Goal: Task Accomplishment & Management: Manage account settings

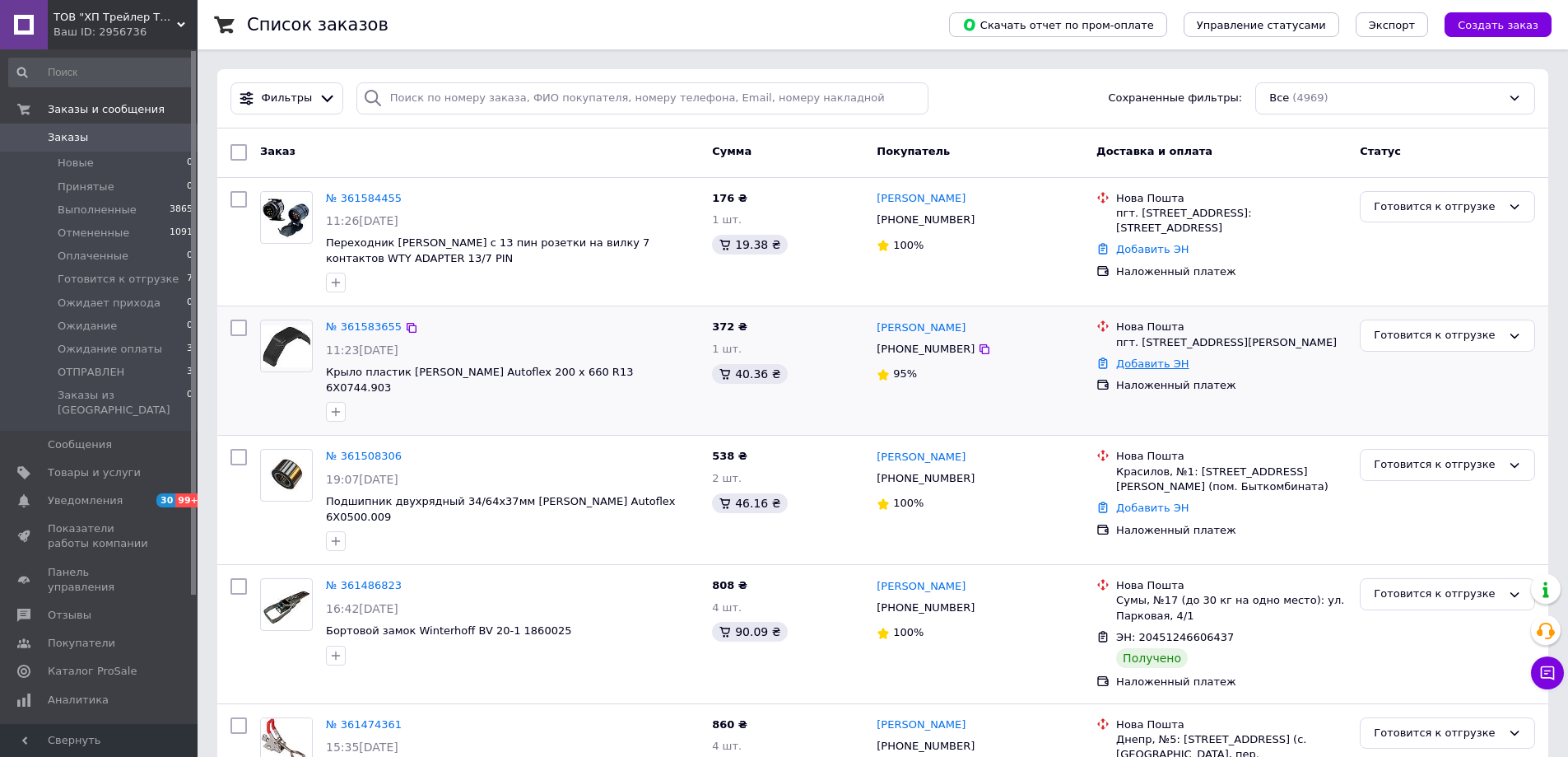
click at [1132, 370] on link "Добавить ЭН" at bounding box center [1152, 364] width 72 height 12
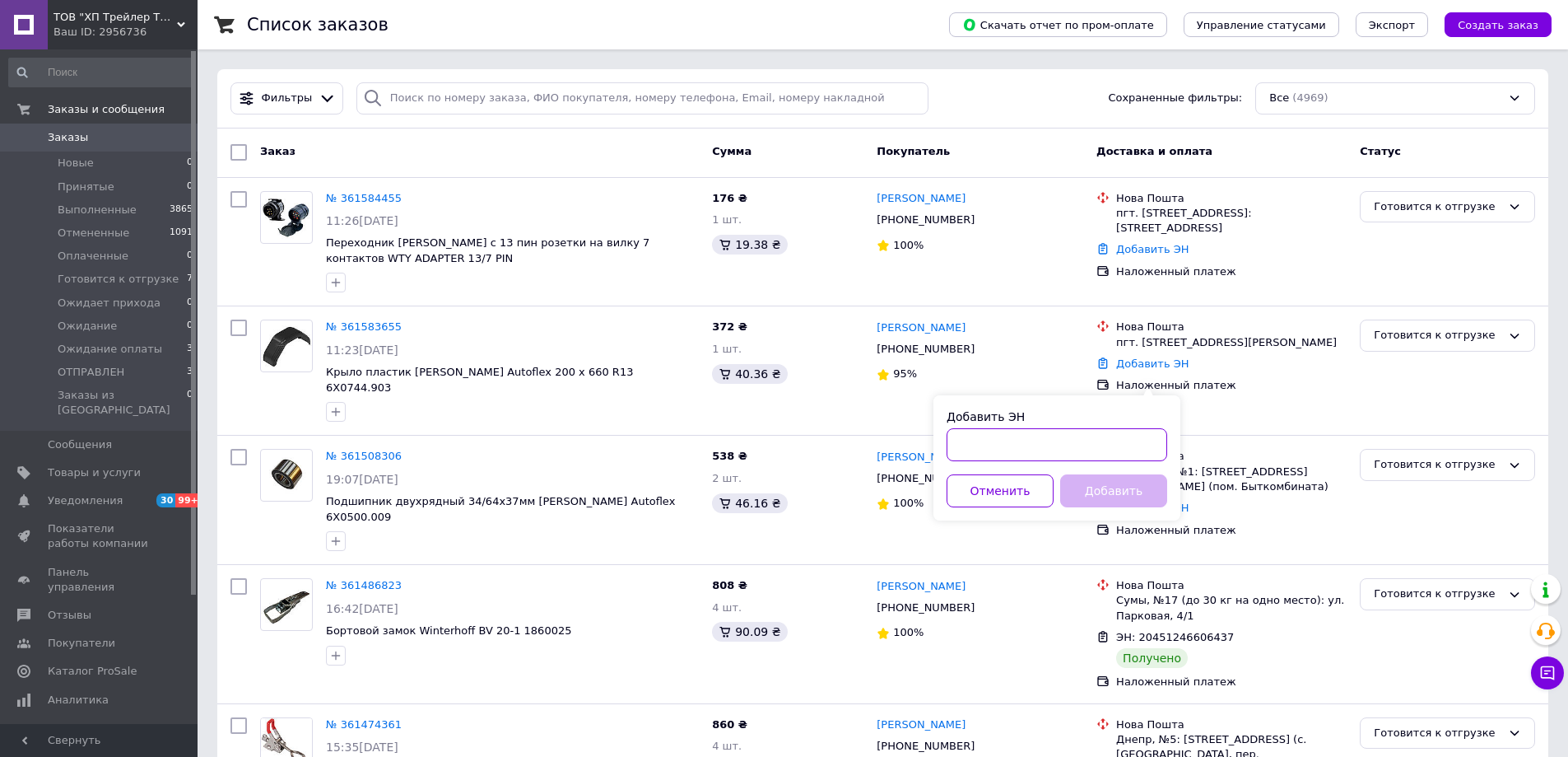
paste input "20451247277706"
type input "20451247277706"
click at [1087, 484] on button "Добавить" at bounding box center [1113, 491] width 107 height 33
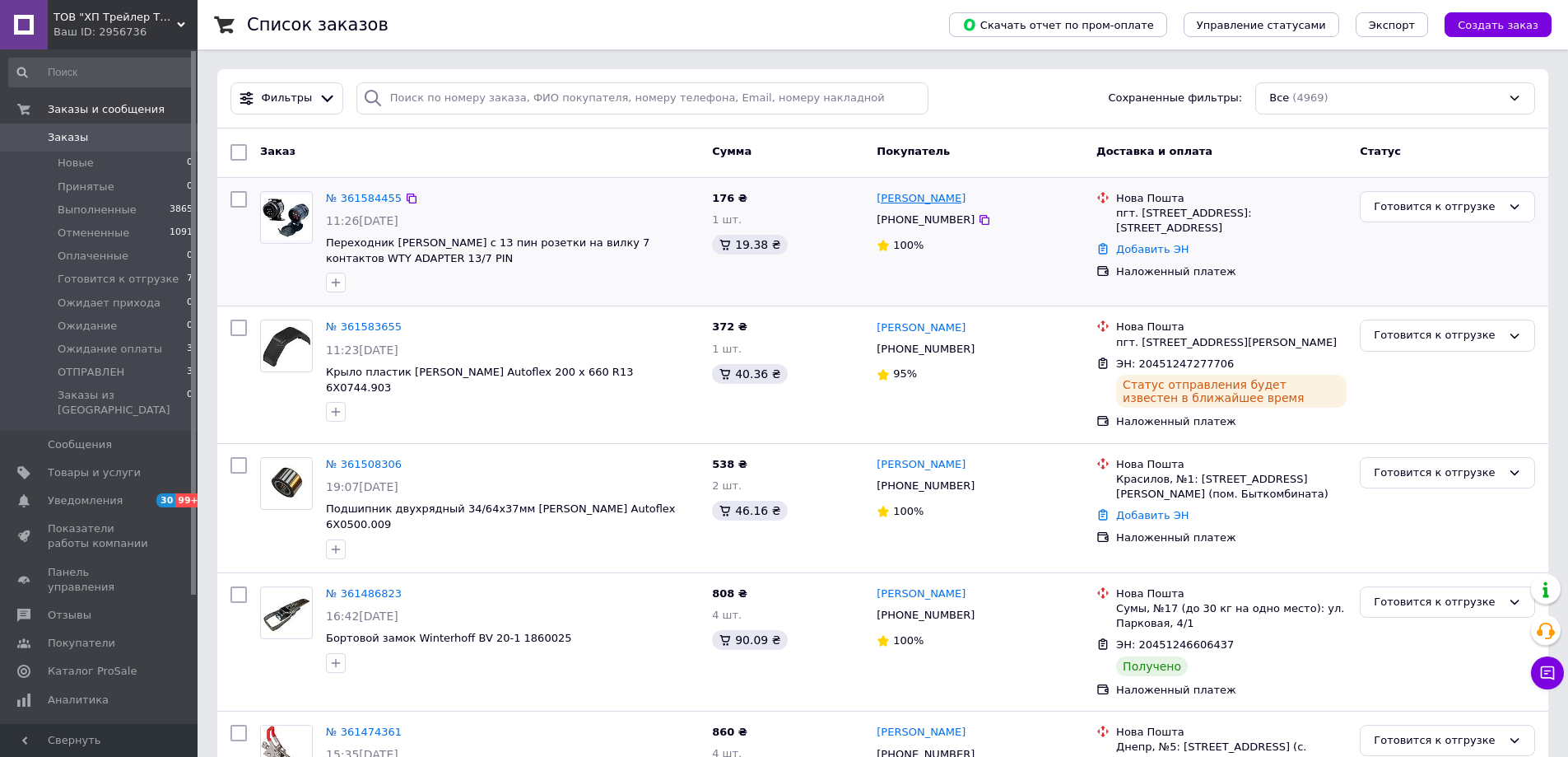
drag, startPoint x: 978, startPoint y: 201, endPoint x: 947, endPoint y: 199, distance: 31.1
click at [947, 199] on div "[PERSON_NAME]" at bounding box center [980, 199] width 210 height 19
click at [1127, 244] on link "Добавить ЭН" at bounding box center [1152, 249] width 72 height 12
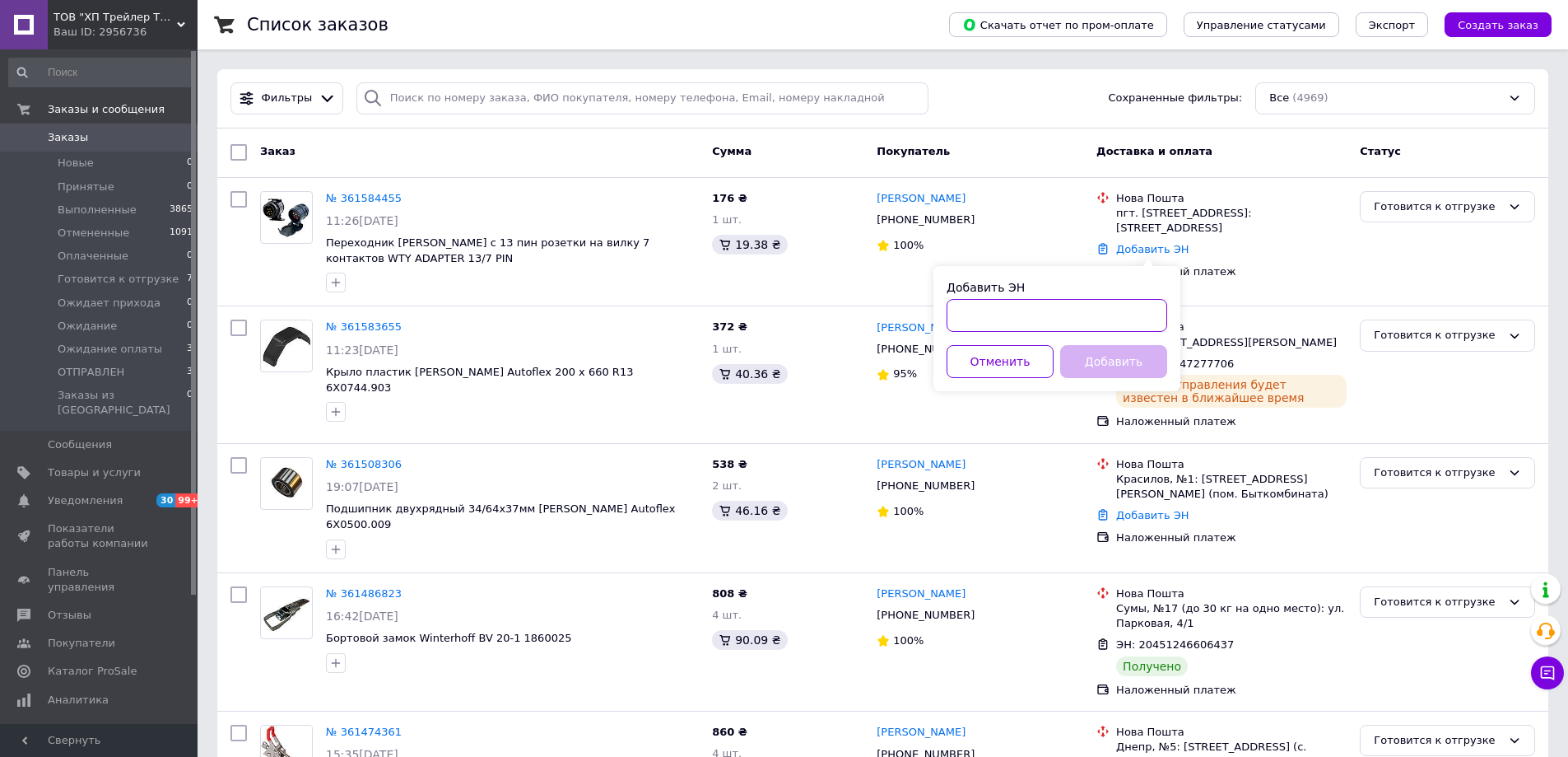
paste input "20451247280986"
type input "20451247280986"
click at [1126, 364] on button "Добавить" at bounding box center [1113, 361] width 107 height 33
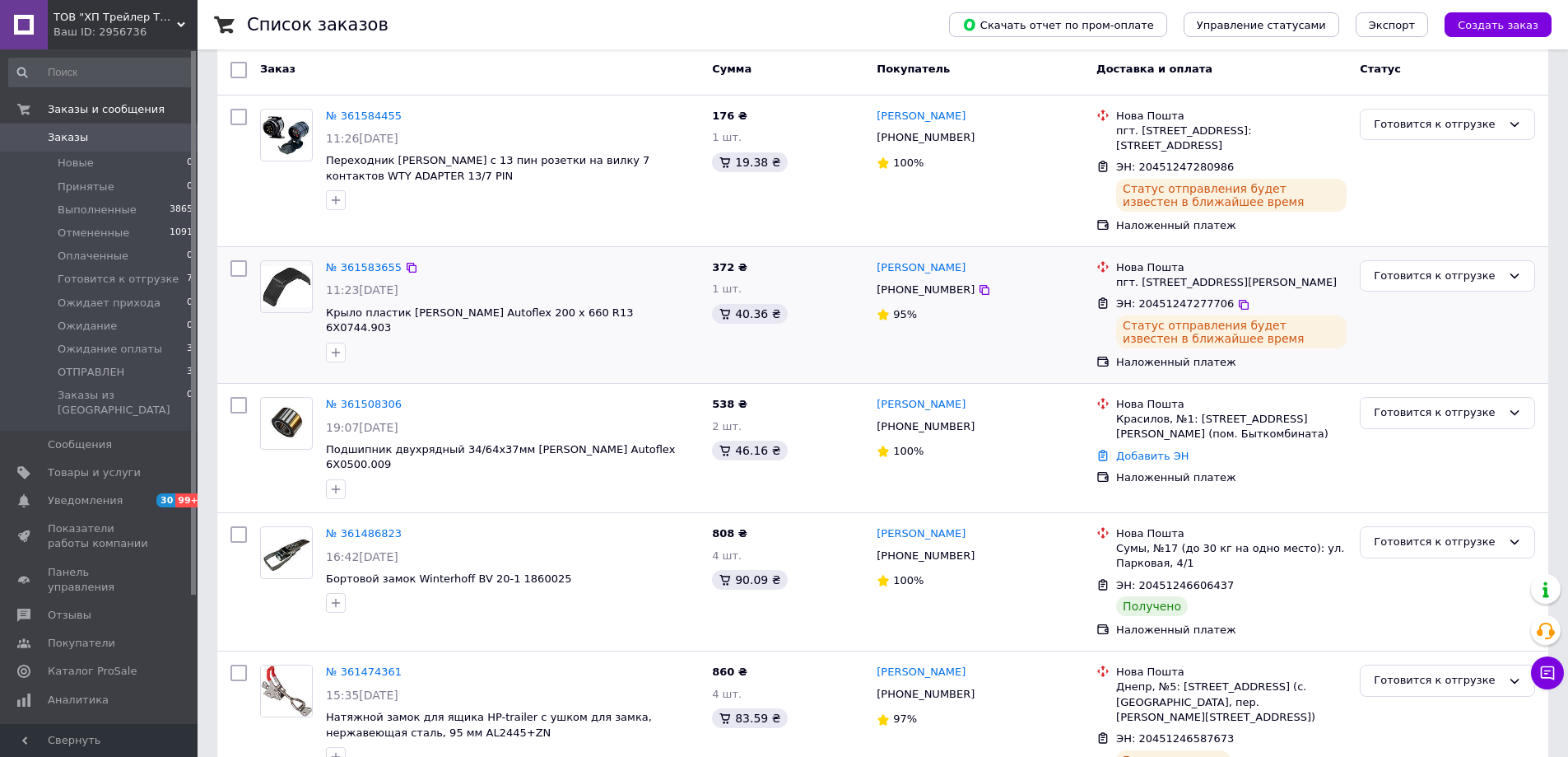
scroll to position [165, 0]
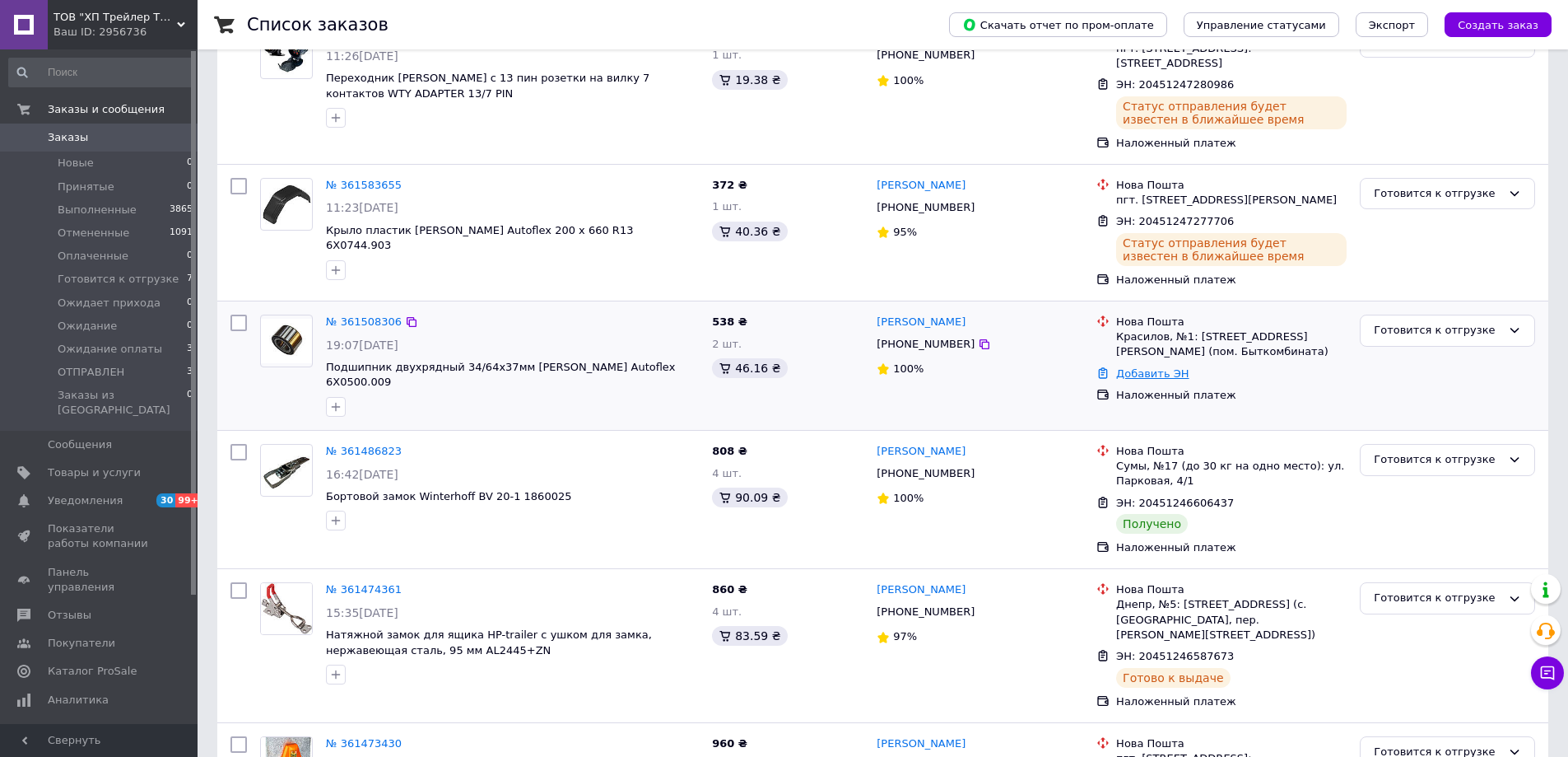
click at [1135, 379] on link "Добавить ЭН" at bounding box center [1152, 373] width 72 height 12
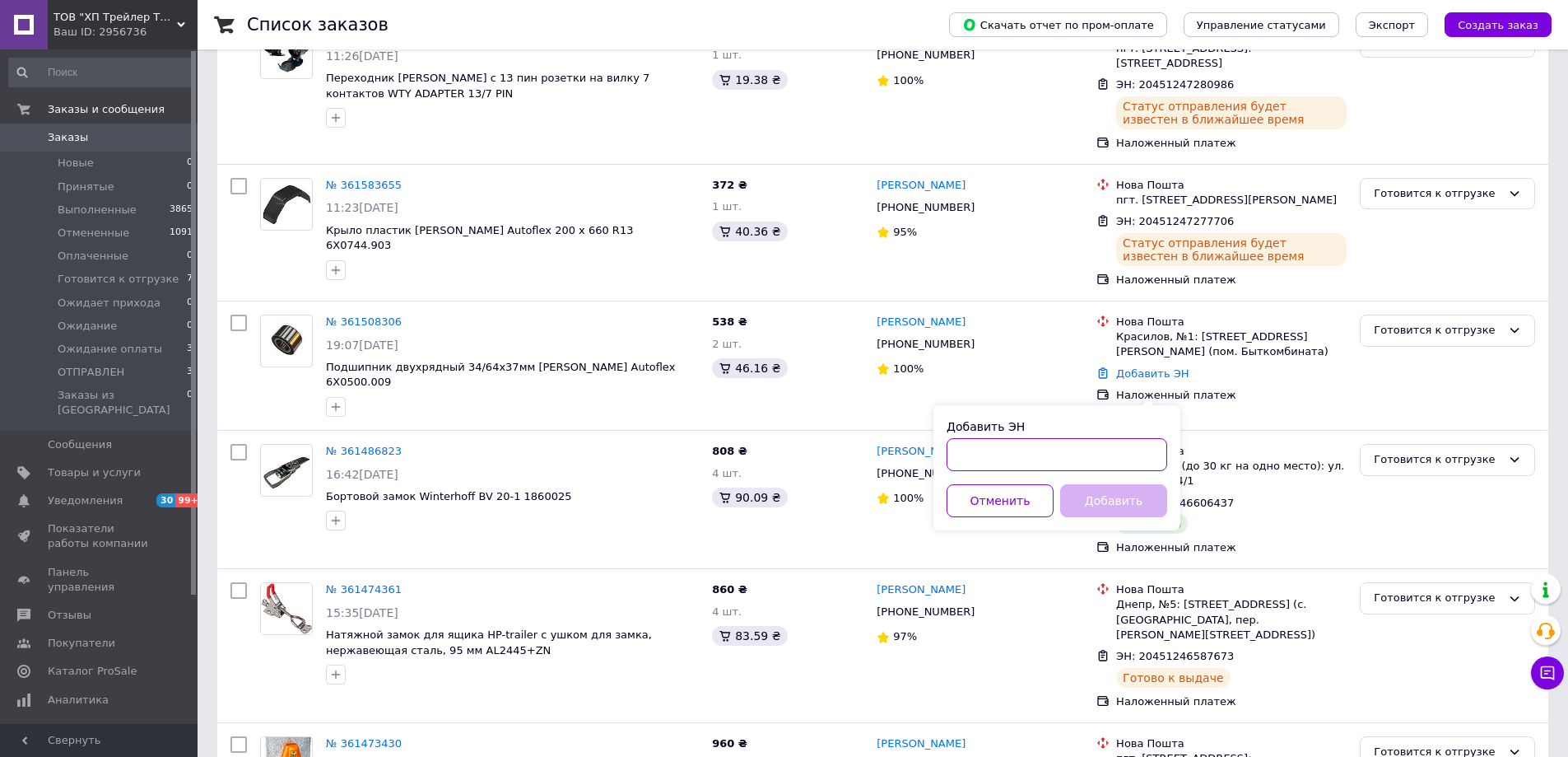
paste input "20451246966217"
type input "20451246966217"
click at [1079, 499] on button "Добавить" at bounding box center [1113, 500] width 107 height 33
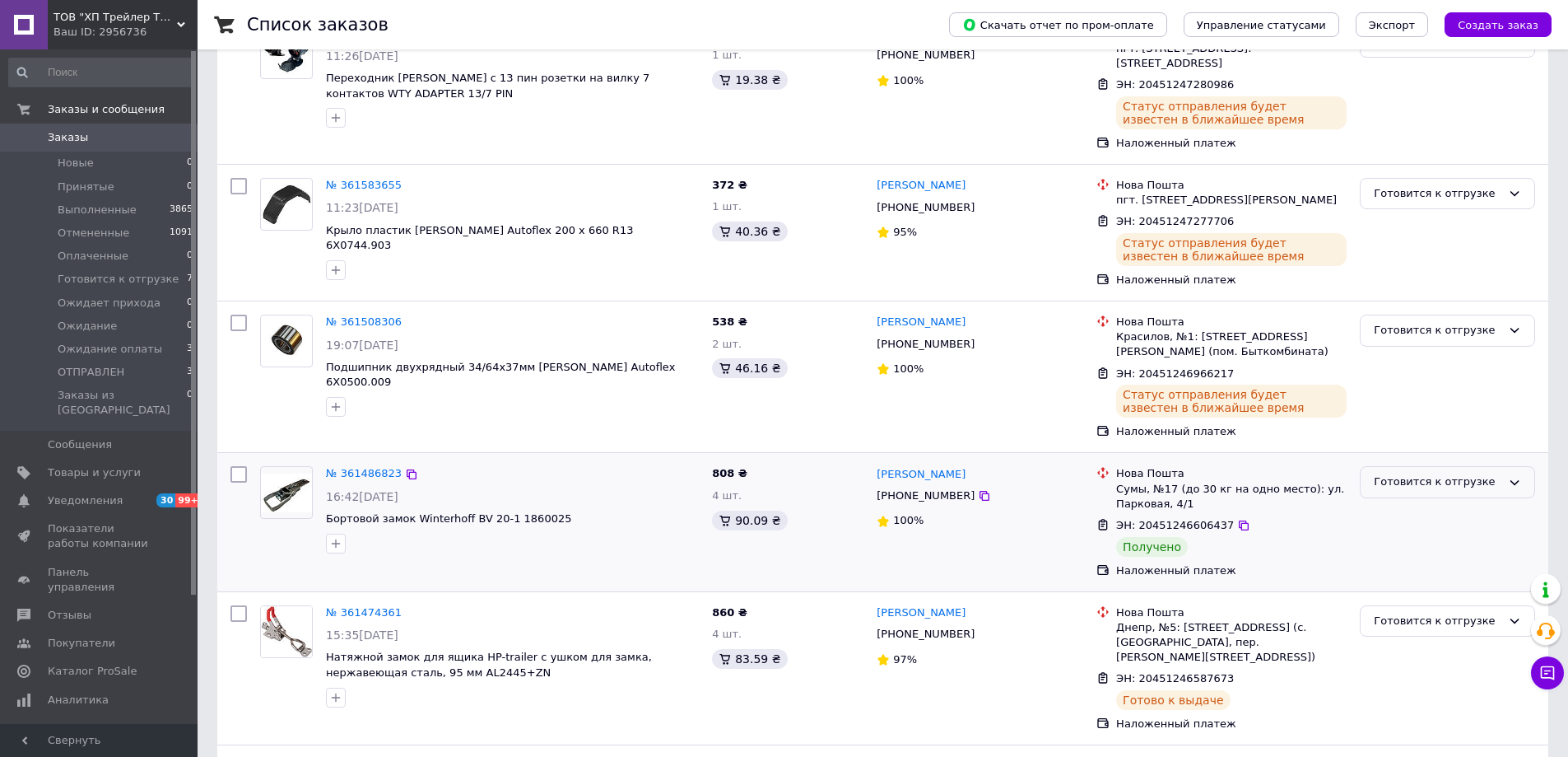
click at [1512, 485] on icon at bounding box center [1515, 483] width 9 height 5
click at [1430, 559] on li "Выполнен" at bounding box center [1447, 547] width 174 height 31
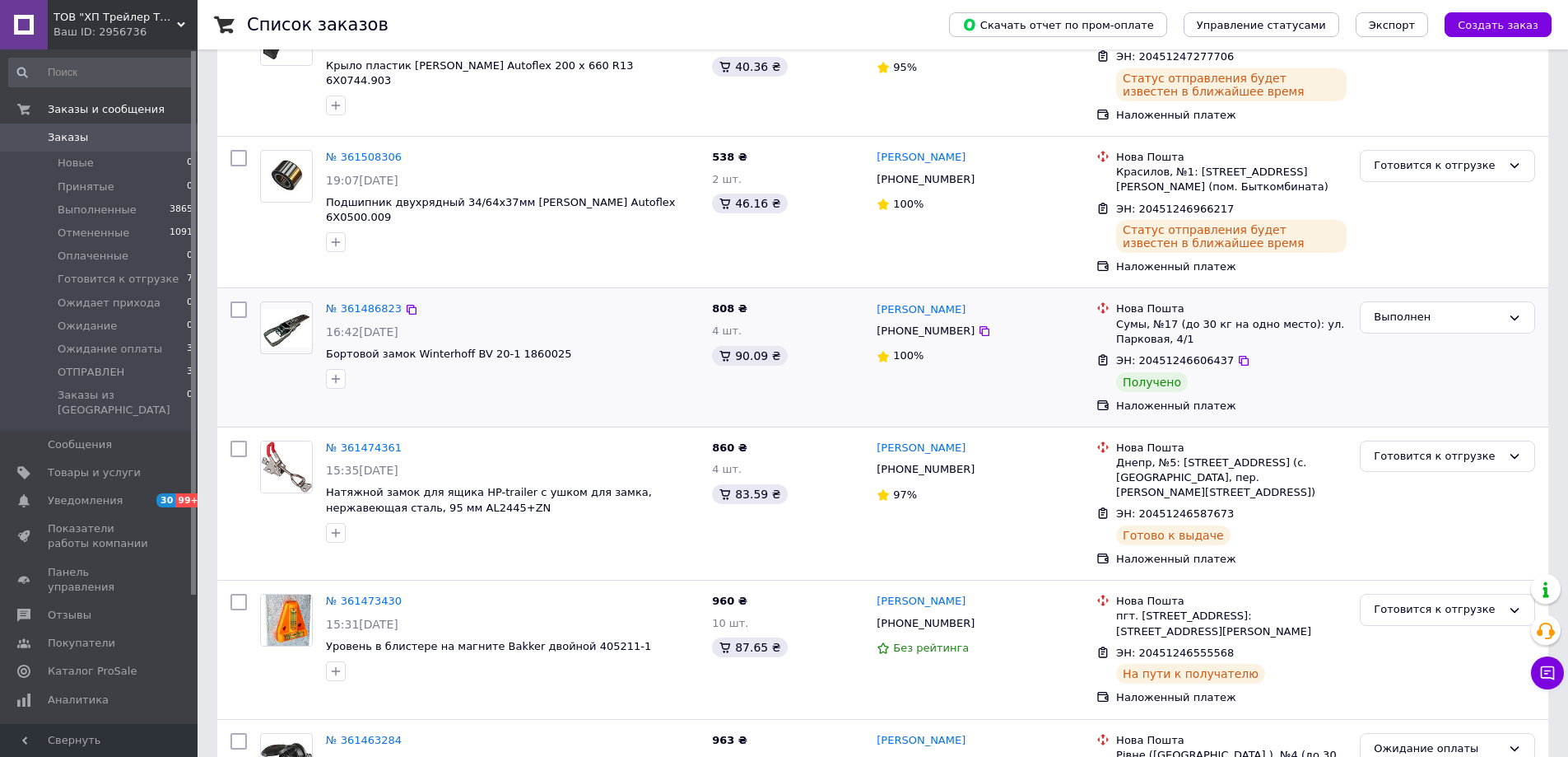
scroll to position [0, 0]
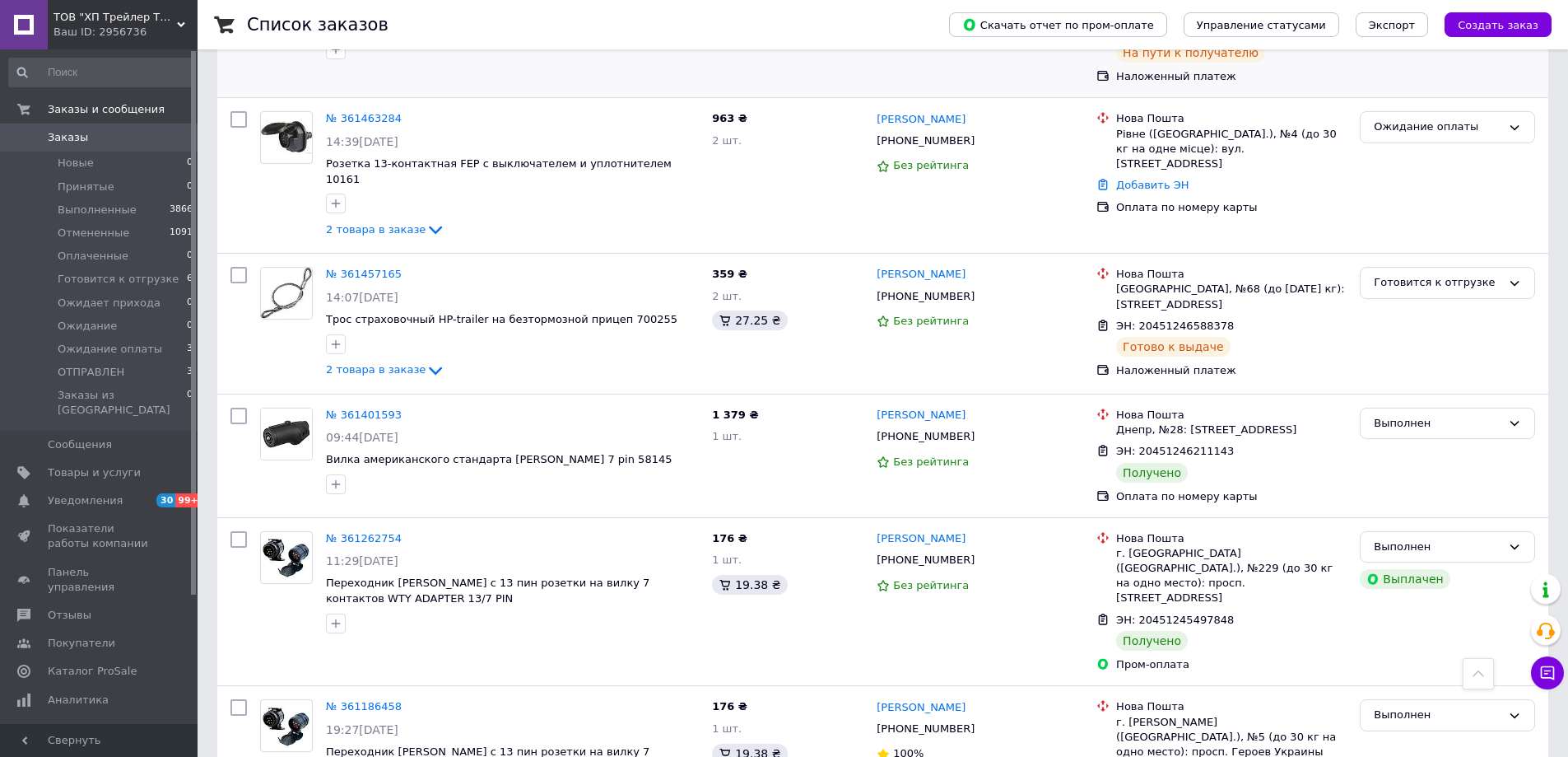
scroll to position [659, 0]
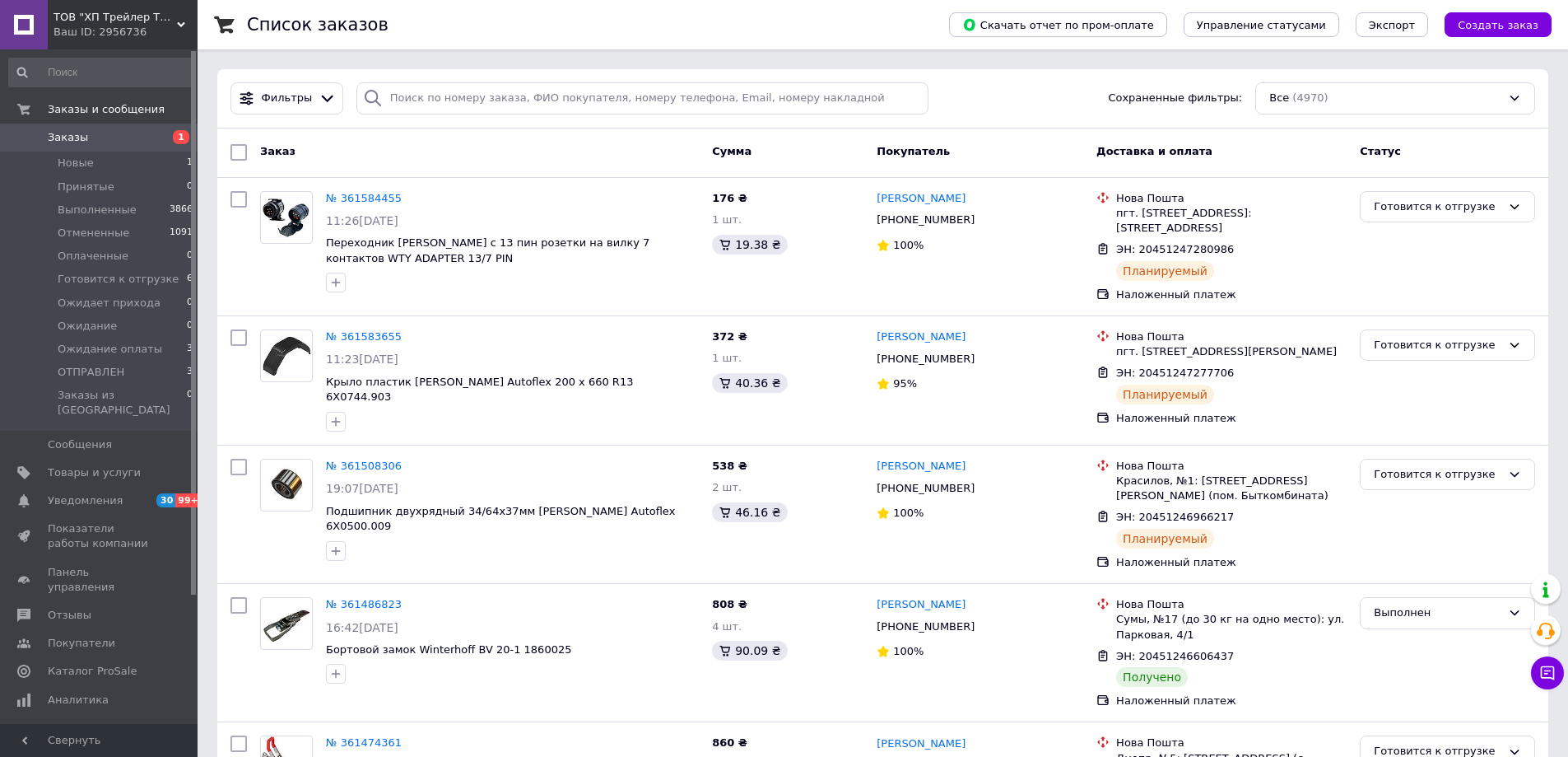
click at [112, 140] on span "Заказы" at bounding box center [100, 137] width 105 height 15
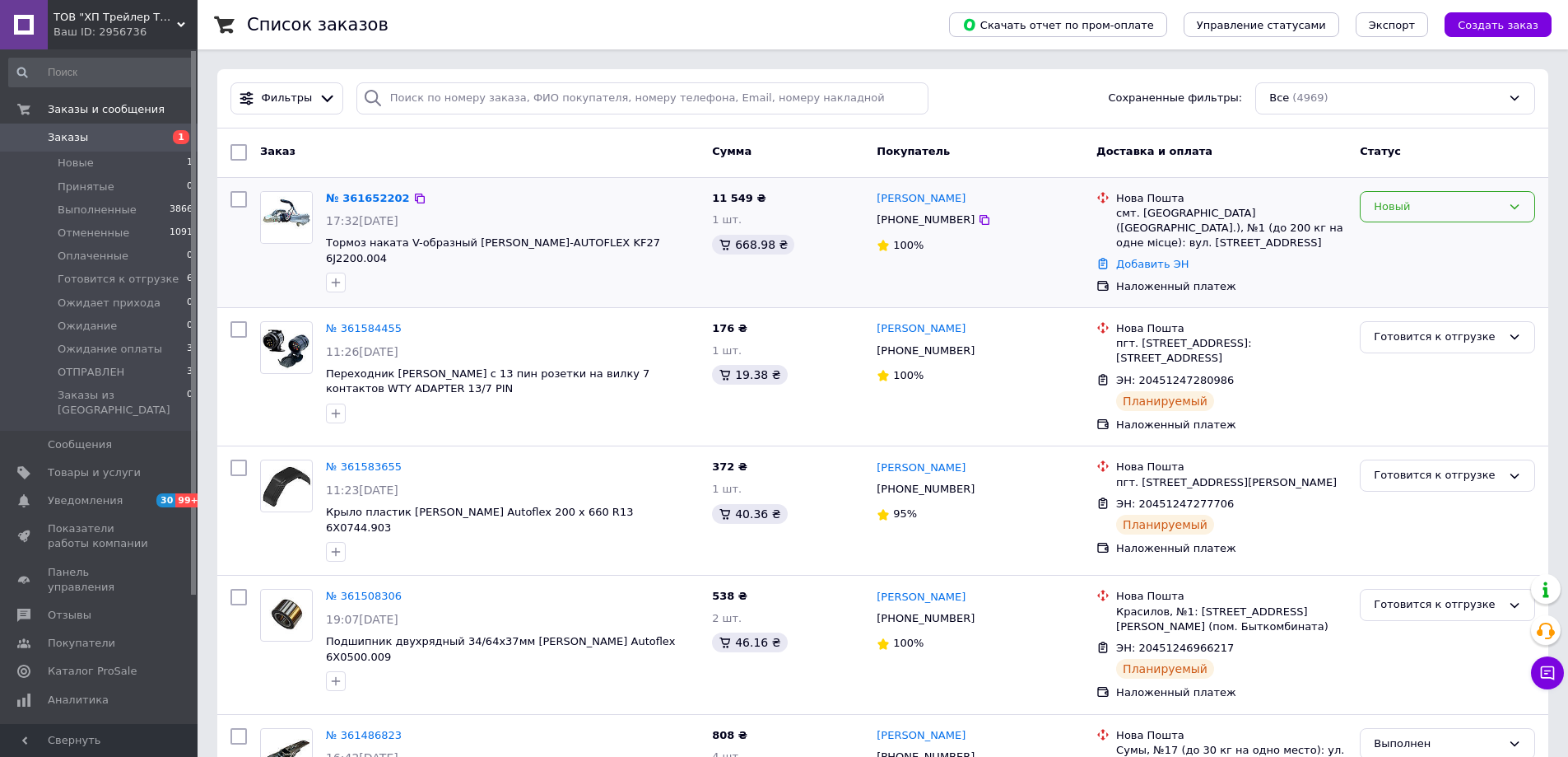
click at [1526, 210] on div "Новый" at bounding box center [1447, 207] width 175 height 32
click at [1472, 241] on li "Принят" at bounding box center [1447, 241] width 174 height 31
click at [355, 202] on link "№ 361652202" at bounding box center [364, 198] width 76 height 12
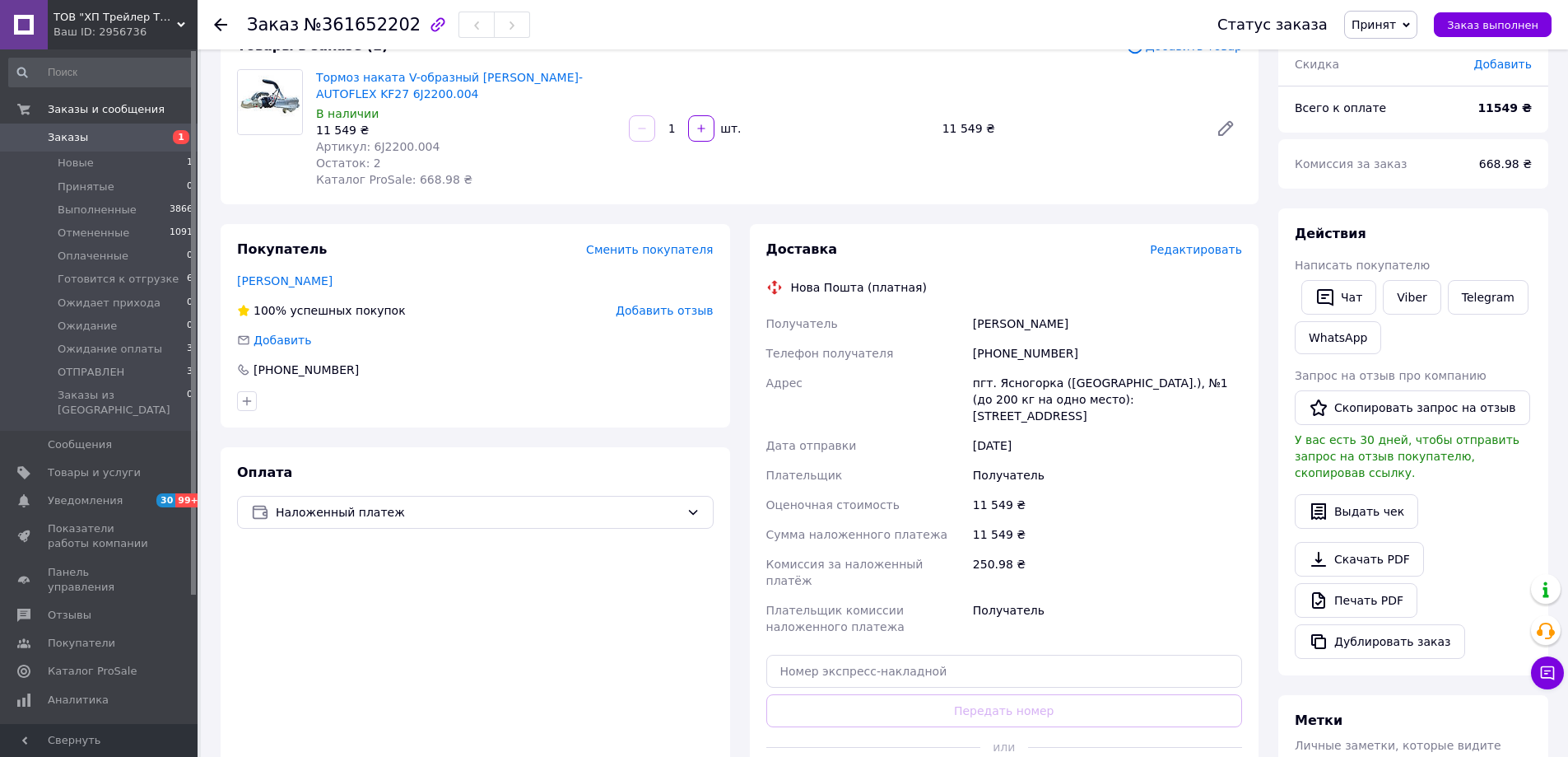
scroll to position [13, 0]
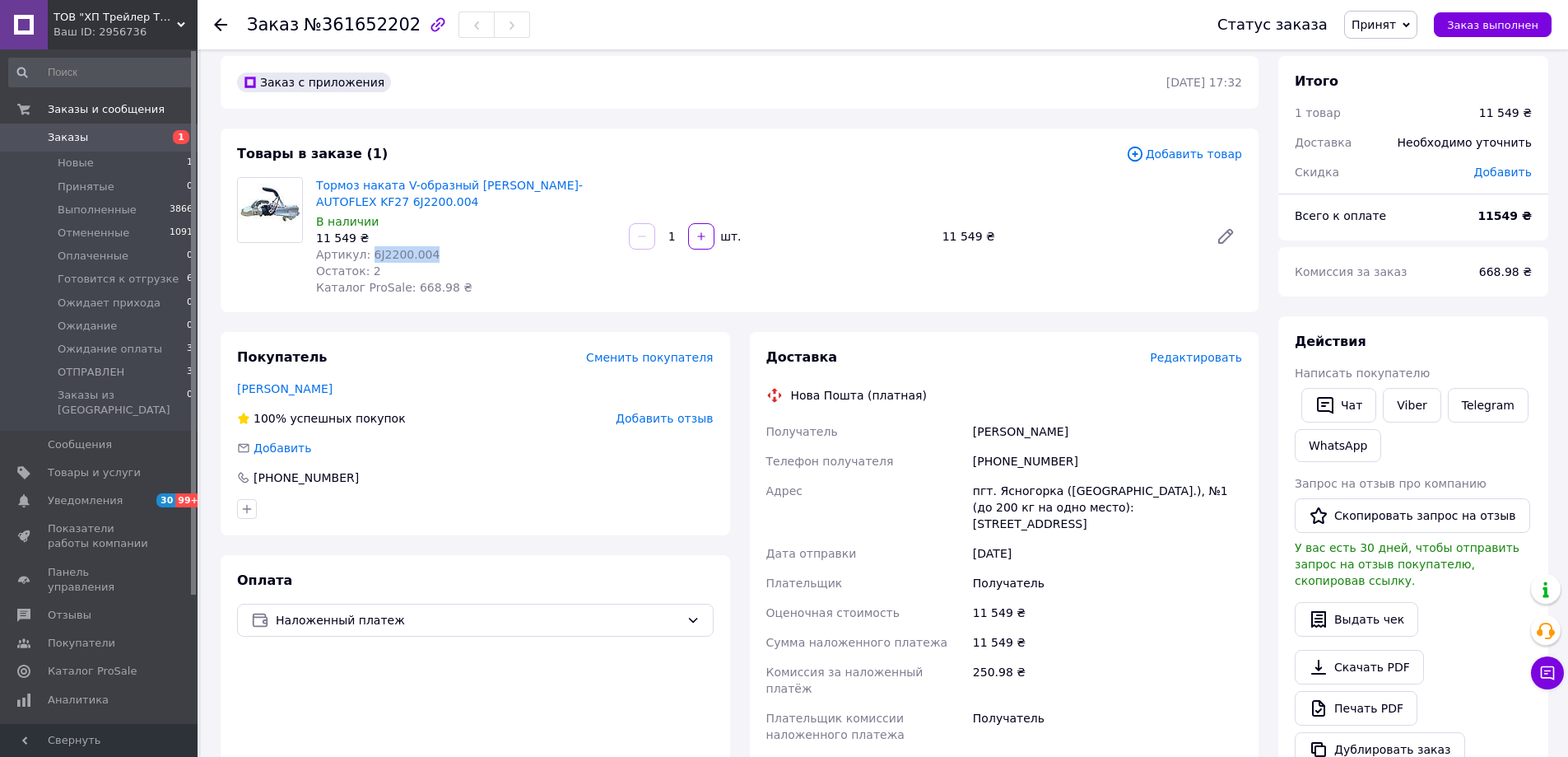
drag, startPoint x: 428, startPoint y: 253, endPoint x: 364, endPoint y: 254, distance: 64.0
click at [364, 254] on div "Артикул: 6J2200.004" at bounding box center [466, 254] width 300 height 17
copy span "6J2200.004"
click at [225, 21] on icon at bounding box center [220, 25] width 13 height 13
